Goal: Transaction & Acquisition: Purchase product/service

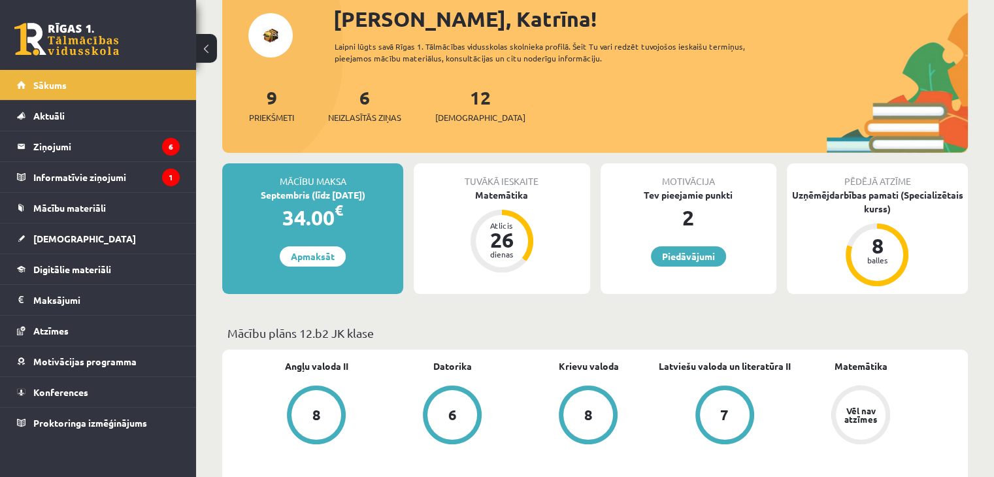
scroll to position [115, 0]
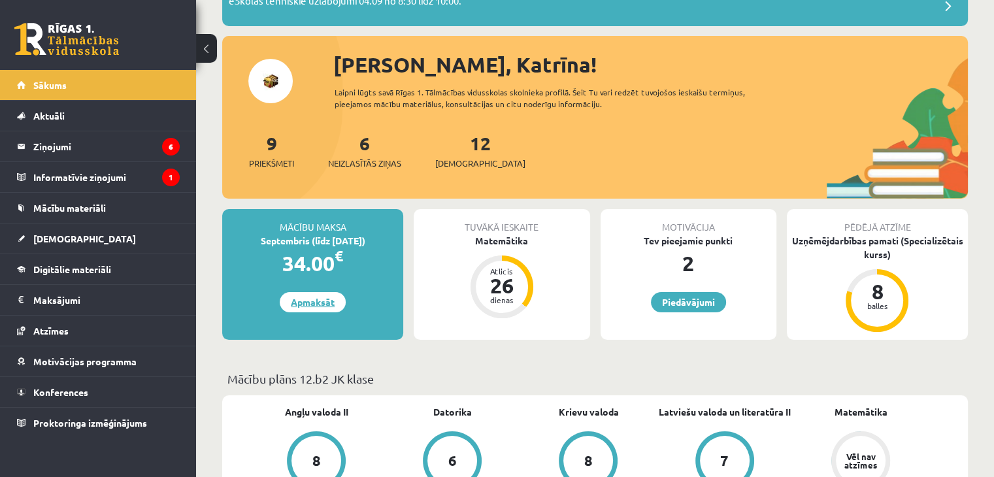
click at [323, 305] on link "Apmaksāt" at bounding box center [313, 302] width 66 height 20
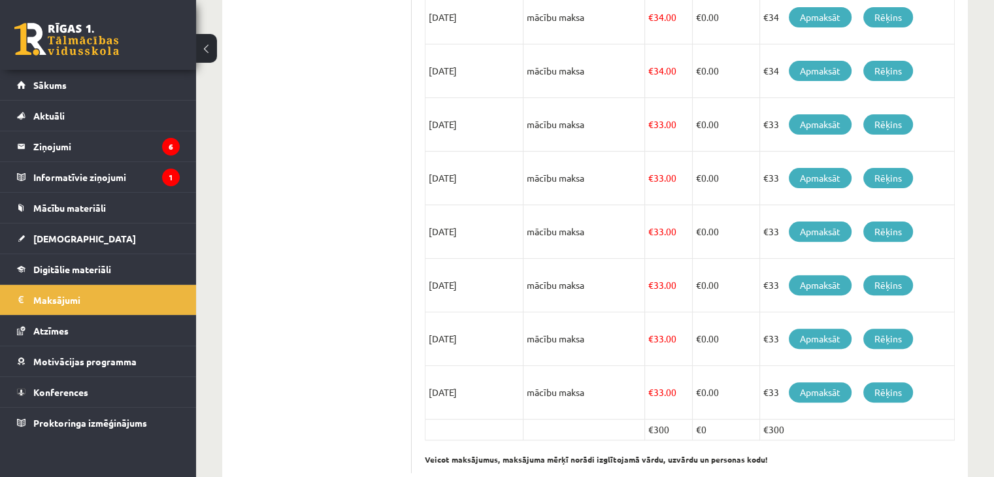
scroll to position [427, 0]
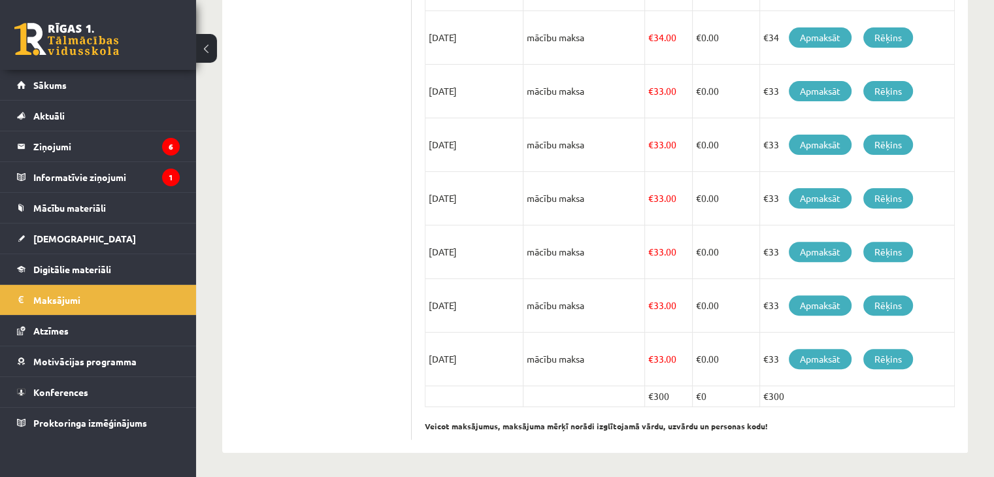
drag, startPoint x: 789, startPoint y: 394, endPoint x: 743, endPoint y: 396, distance: 46.4
click at [743, 396] on tr "€300 €0 €300" at bounding box center [689, 396] width 529 height 21
click at [971, 377] on div "**********" at bounding box center [595, 51] width 798 height 855
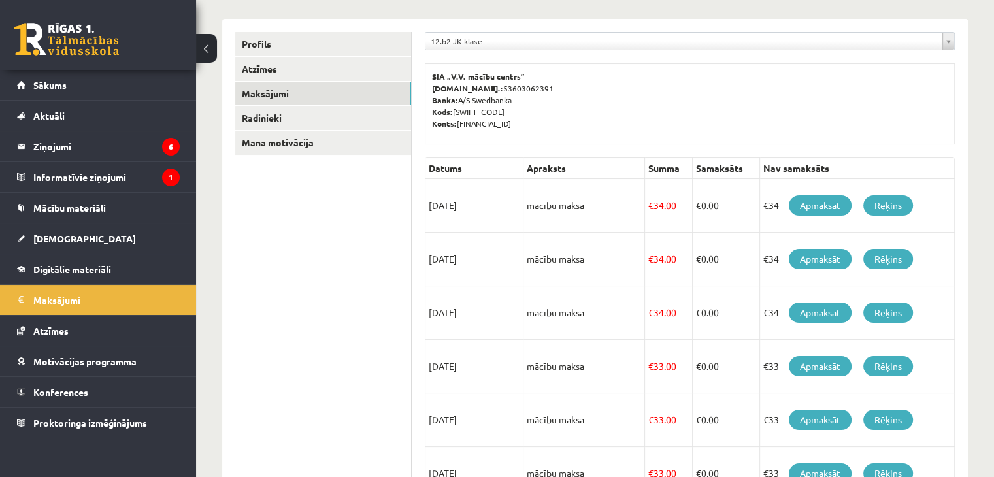
scroll to position [158, 0]
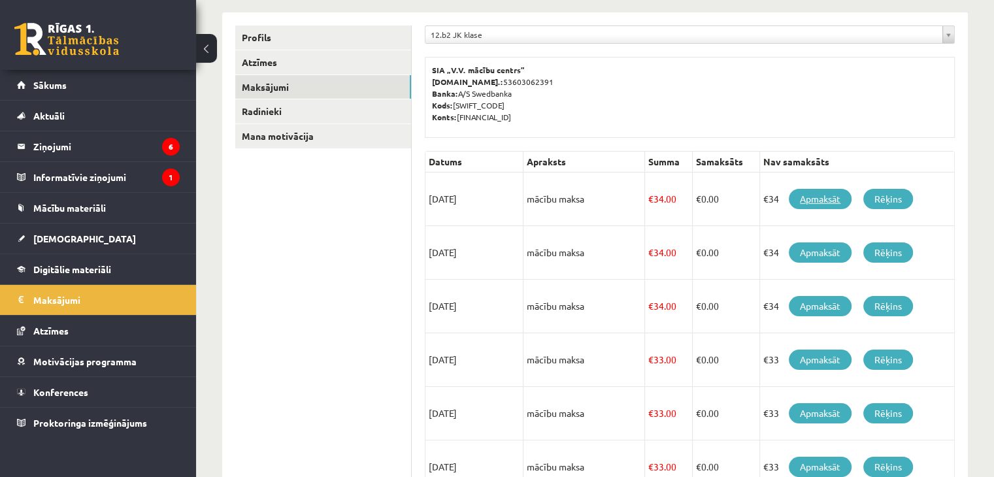
click at [823, 197] on link "Apmaksāt" at bounding box center [820, 199] width 63 height 20
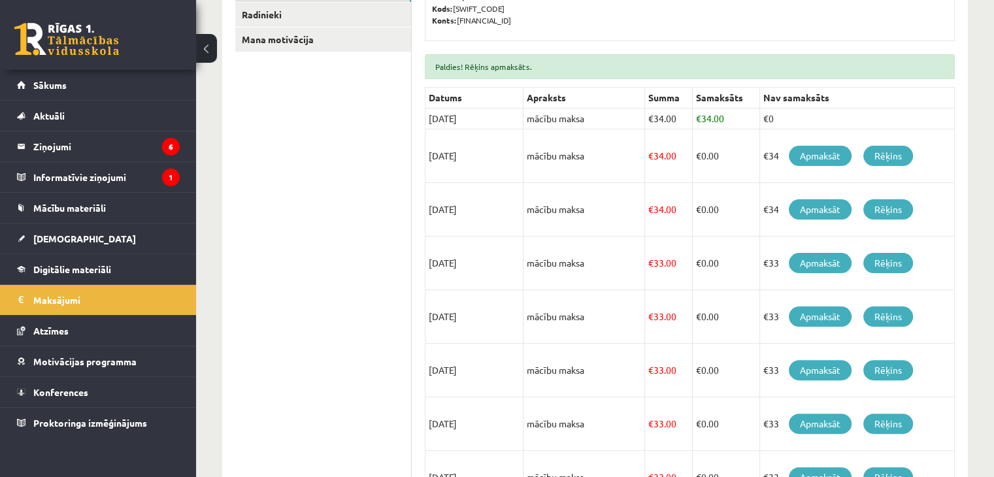
scroll to position [291, 0]
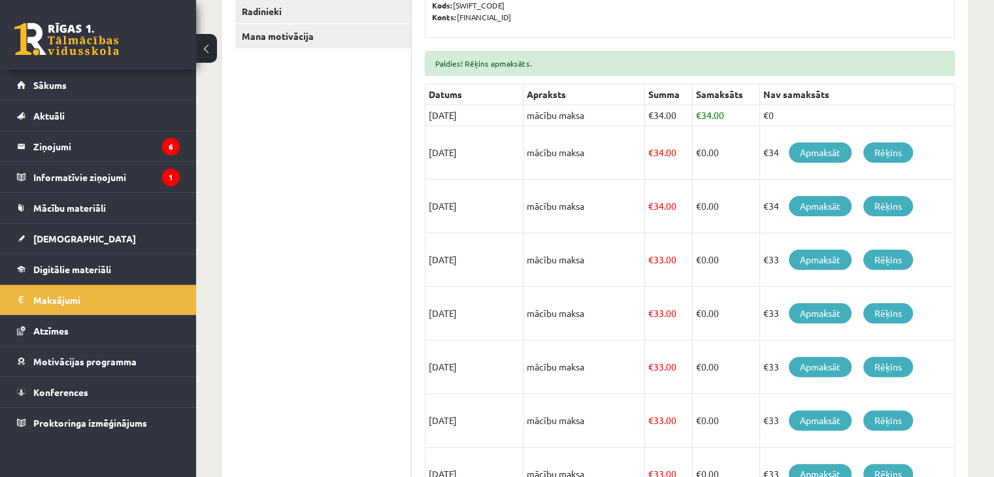
drag, startPoint x: 983, startPoint y: 136, endPoint x: 995, endPoint y: 163, distance: 29.3
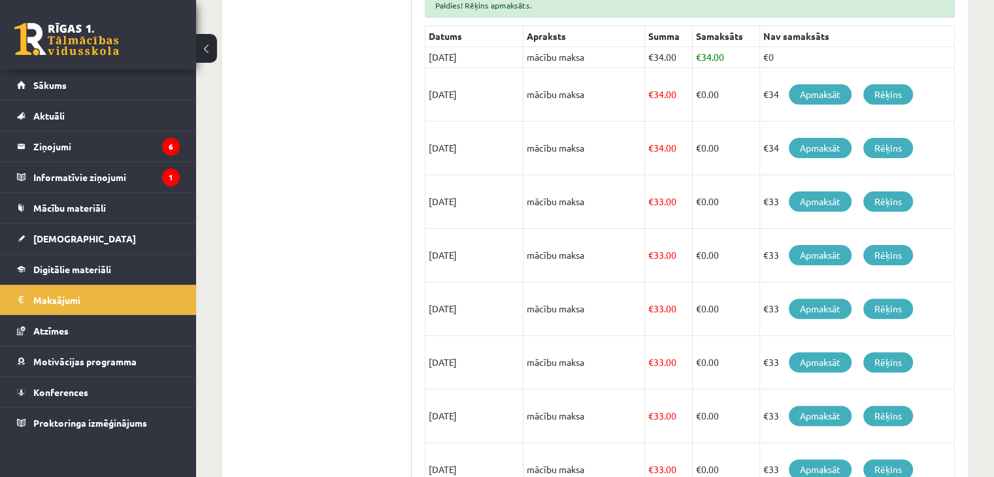
scroll to position [361, 0]
